Goal: Task Accomplishment & Management: Use online tool/utility

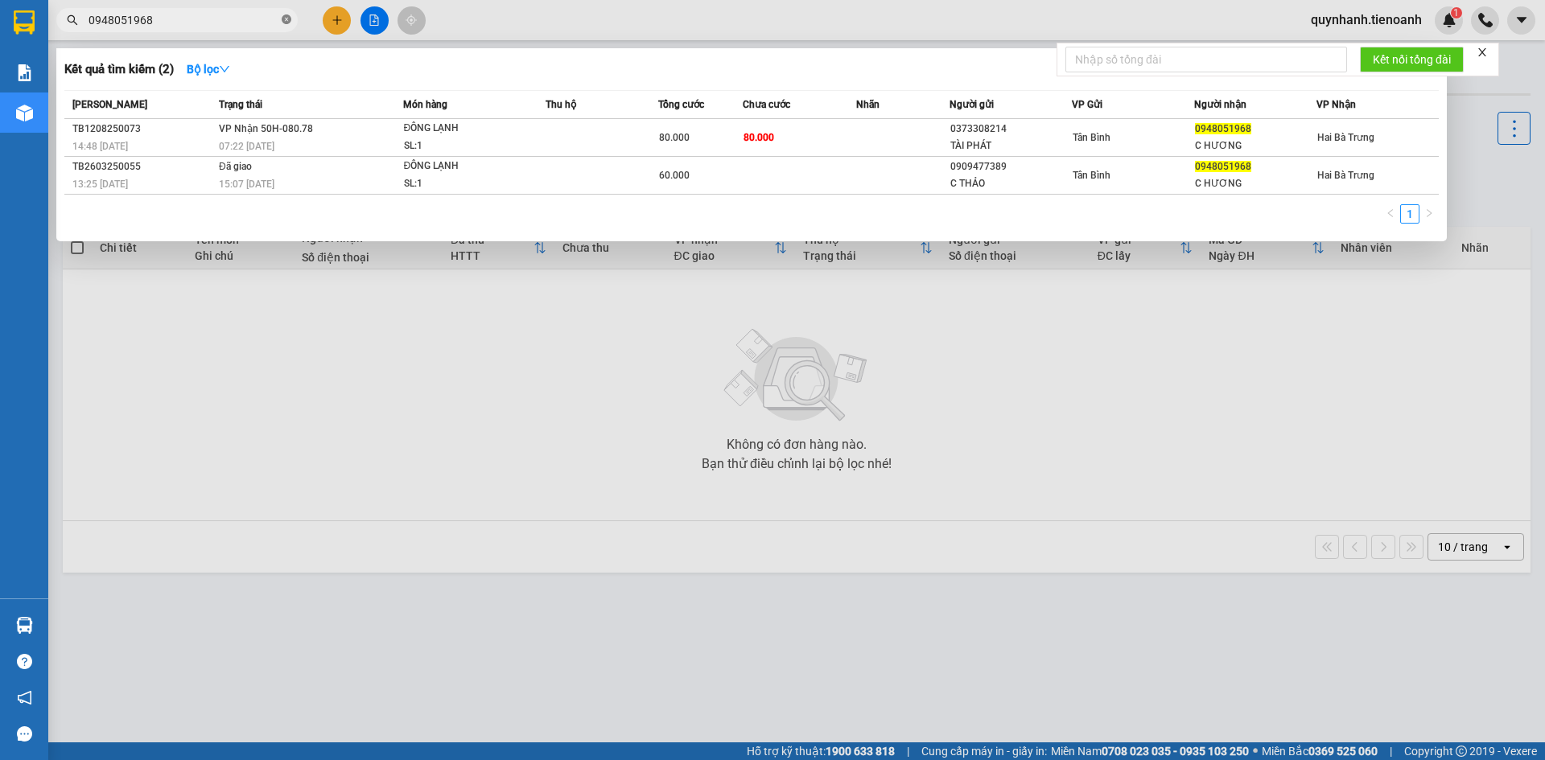
click at [289, 17] on icon "close-circle" at bounding box center [287, 19] width 10 height 10
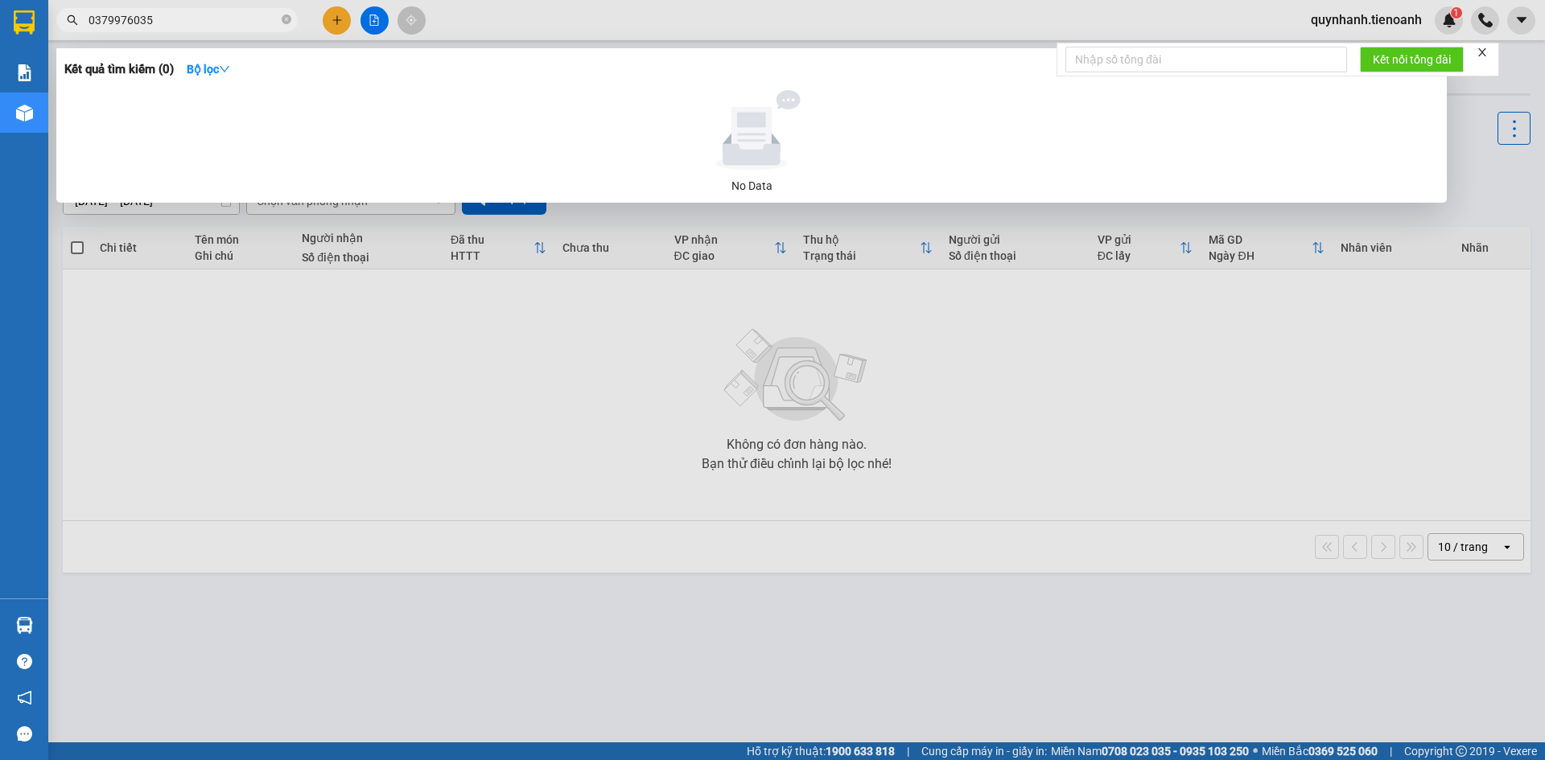
click at [135, 22] on input "0379976035" at bounding box center [183, 20] width 190 height 18
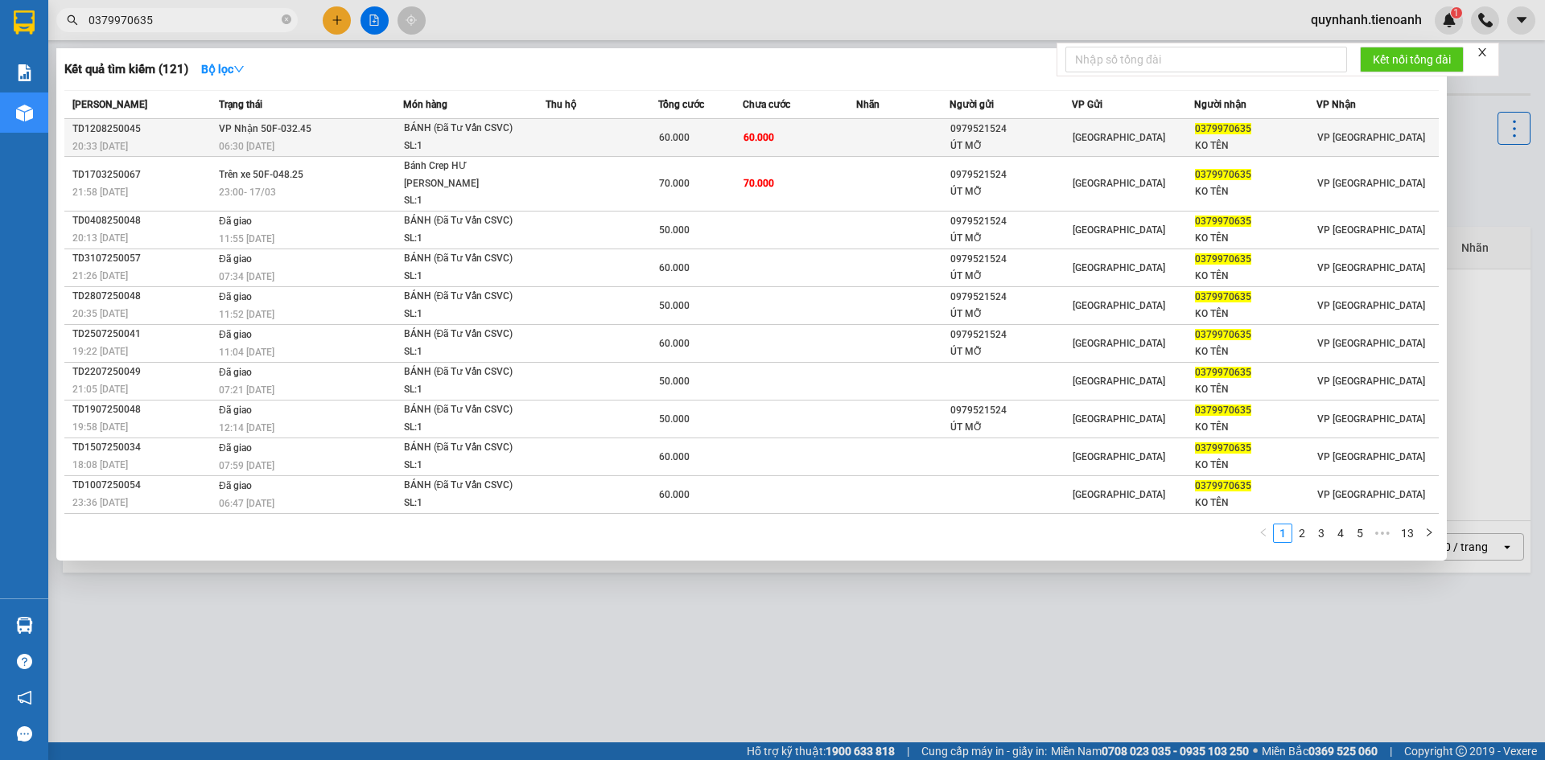
type input "0379970635"
click at [558, 134] on td at bounding box center [601, 138] width 113 height 38
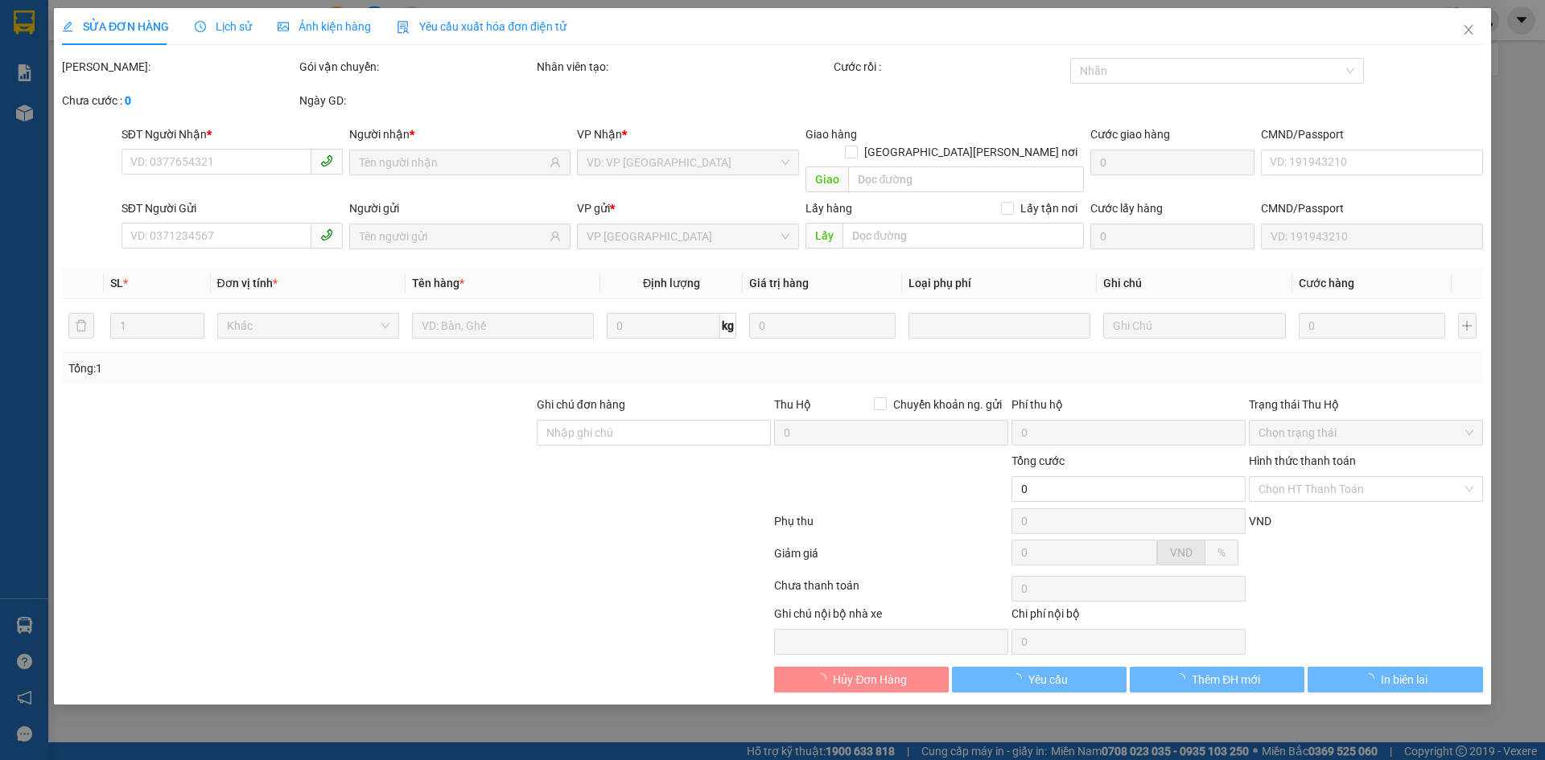
type input "0379970635"
type input "KO TÊN"
type input "0979521524"
type input "ÚT MỠ"
type input "60.000"
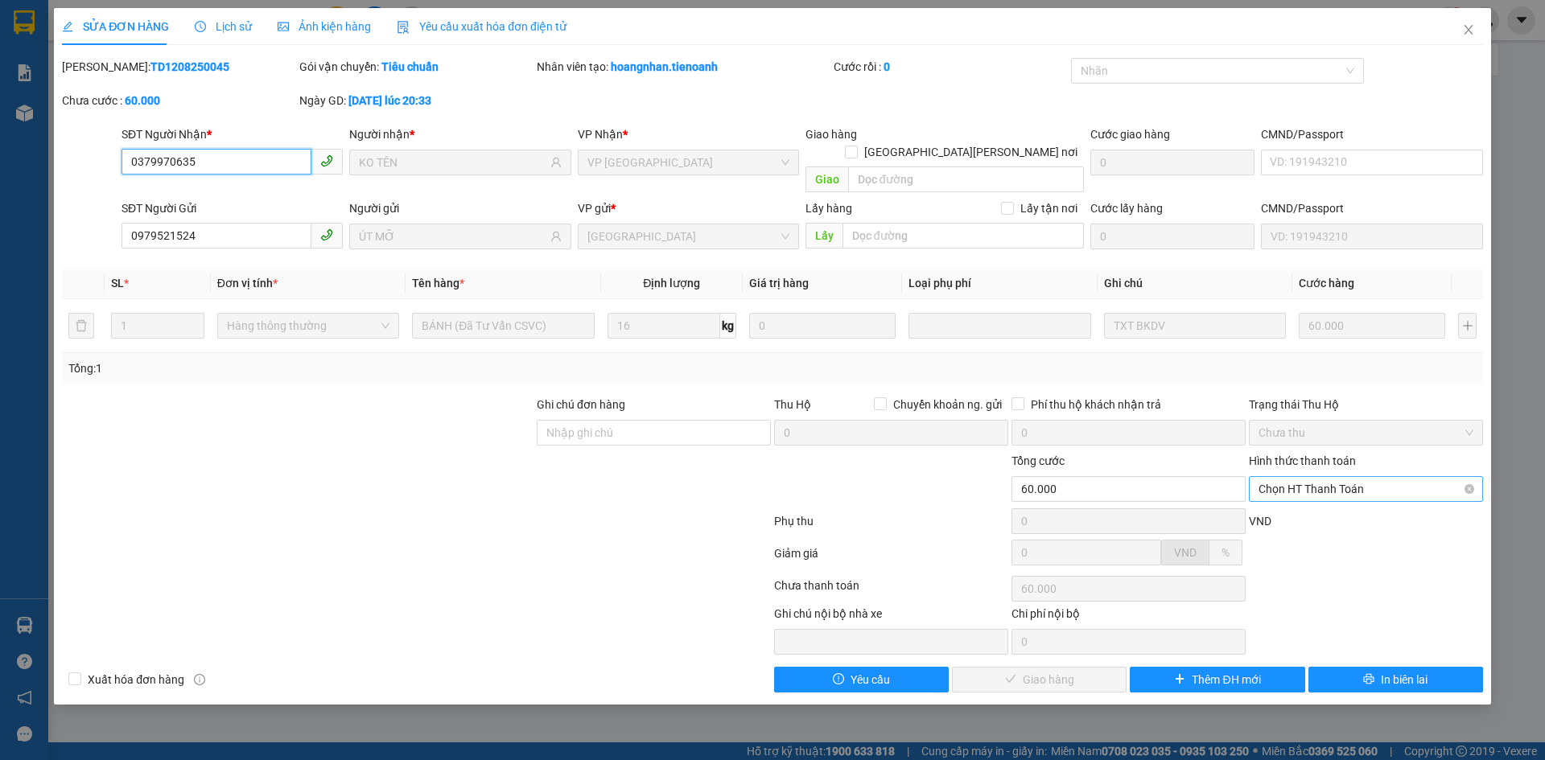
click at [1305, 477] on span "Chọn HT Thanh Toán" at bounding box center [1365, 489] width 215 height 24
click at [1309, 496] on div "Tại văn phòng" at bounding box center [1365, 504] width 215 height 18
type input "0"
click at [1043, 671] on span "Giao hàng" at bounding box center [1048, 680] width 51 height 18
